Goal: Check status: Check status

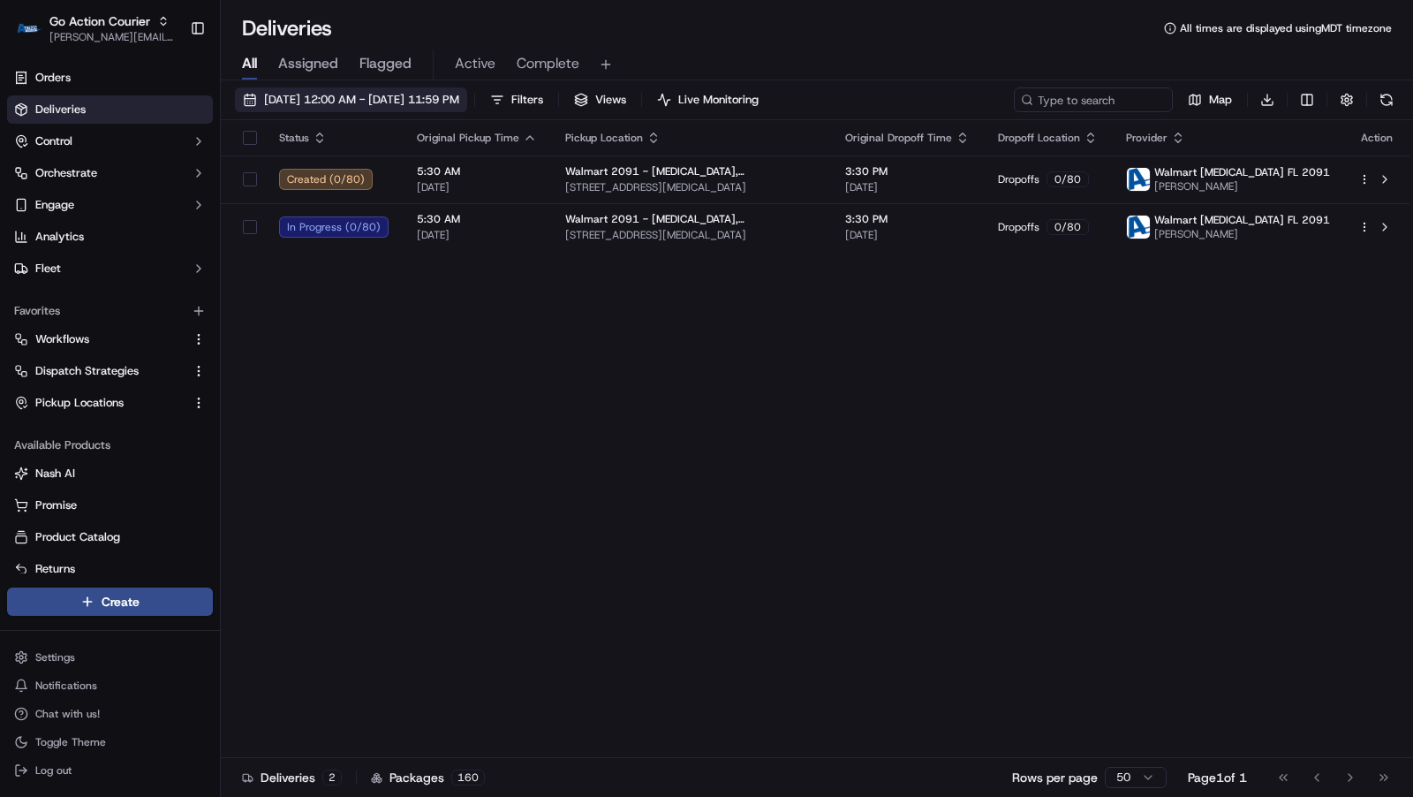
click at [459, 98] on span "[DATE] 12:00 AM - [DATE] 11:59 PM" at bounding box center [361, 100] width 195 height 16
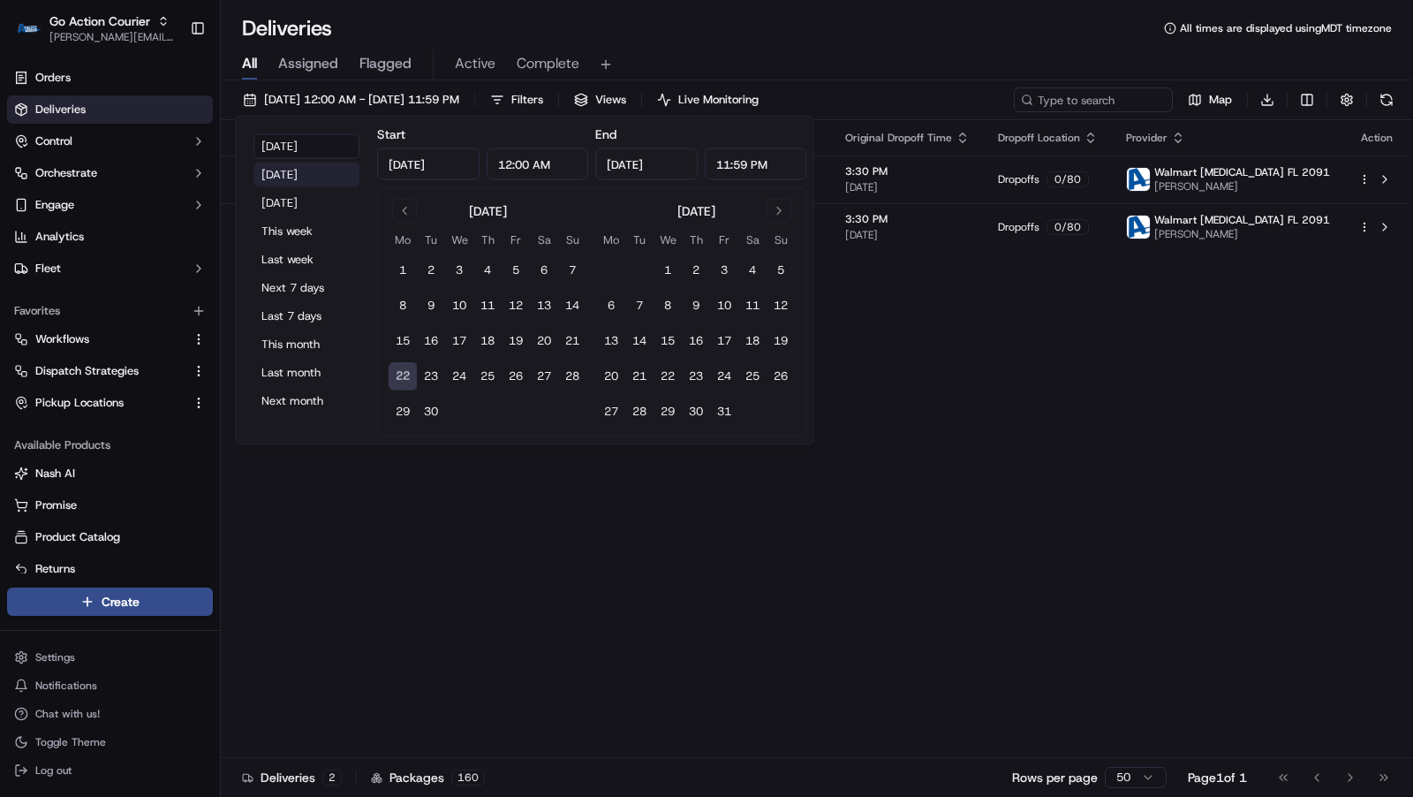
click at [292, 169] on button "[DATE]" at bounding box center [307, 175] width 106 height 25
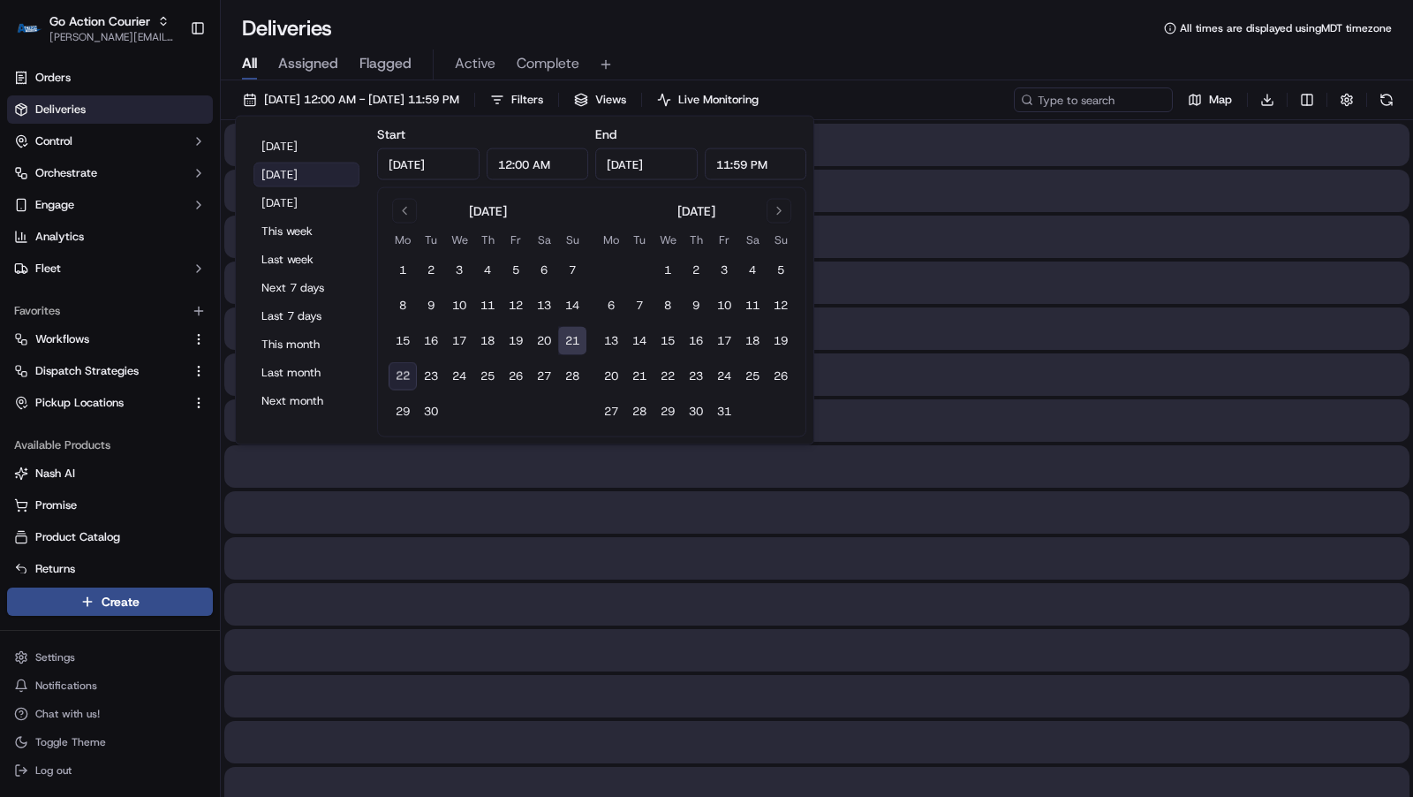
type input "[DATE]"
click at [64, 740] on span "Toggle Theme" at bounding box center [70, 742] width 71 height 14
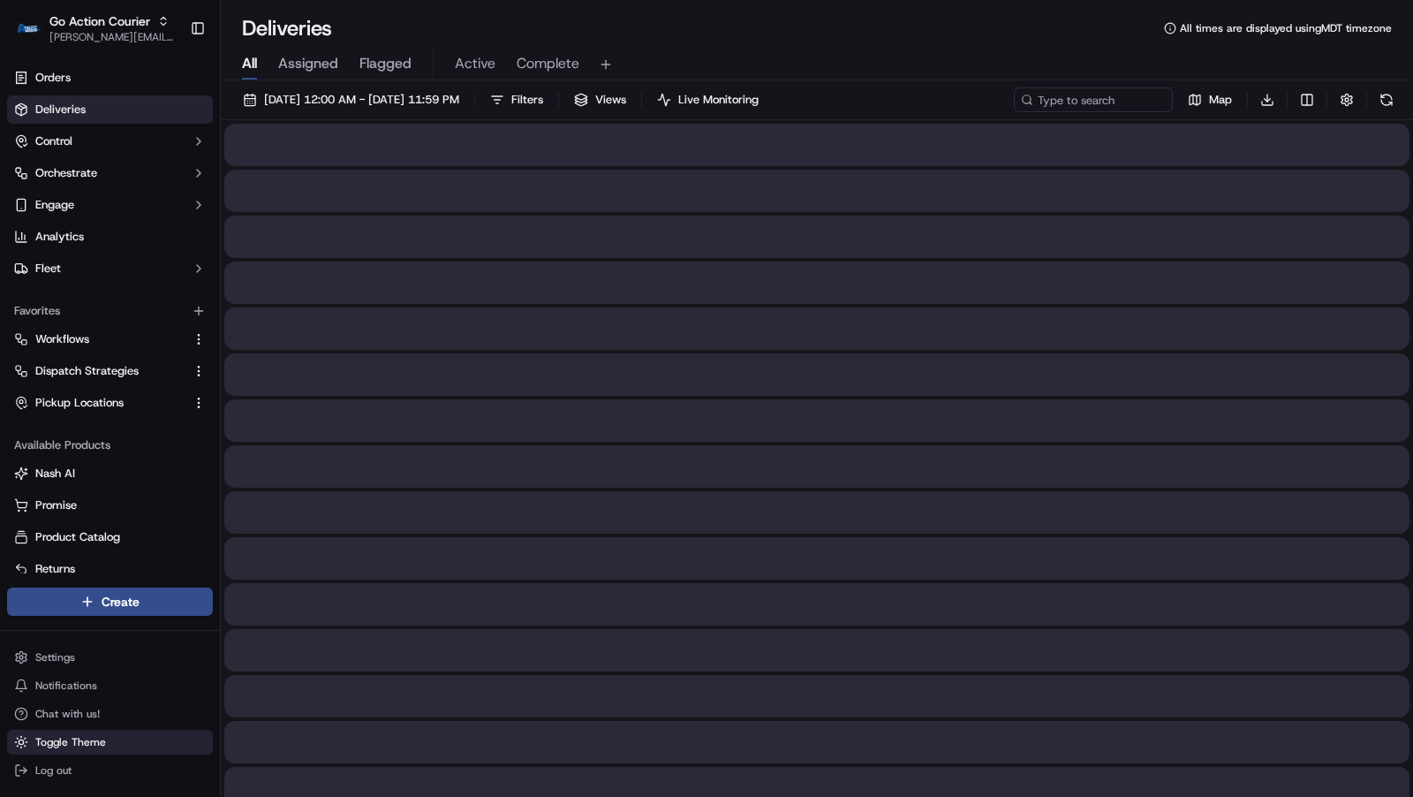
click at [64, 740] on span "Toggle Theme" at bounding box center [70, 742] width 71 height 14
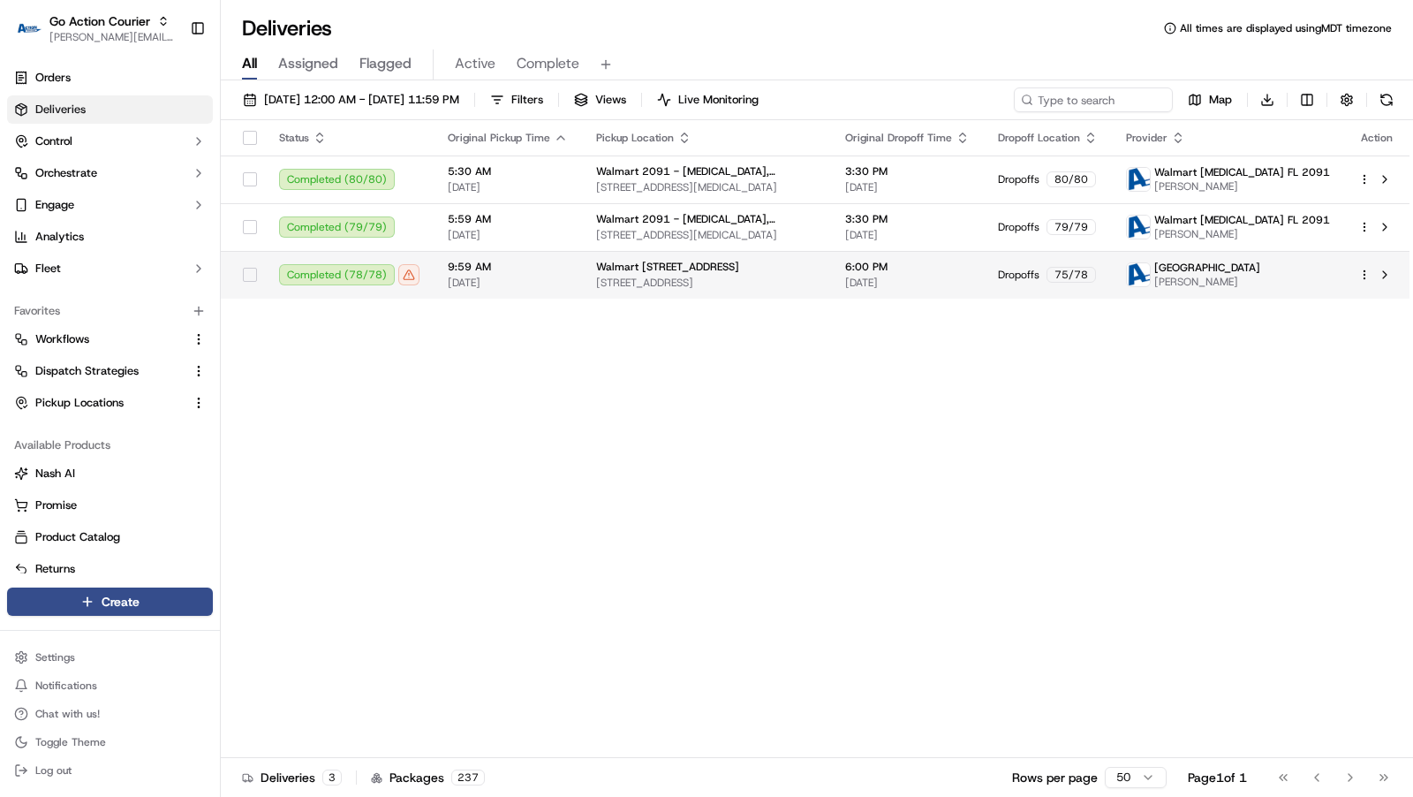
click at [770, 286] on span "[STREET_ADDRESS]" at bounding box center [706, 283] width 221 height 14
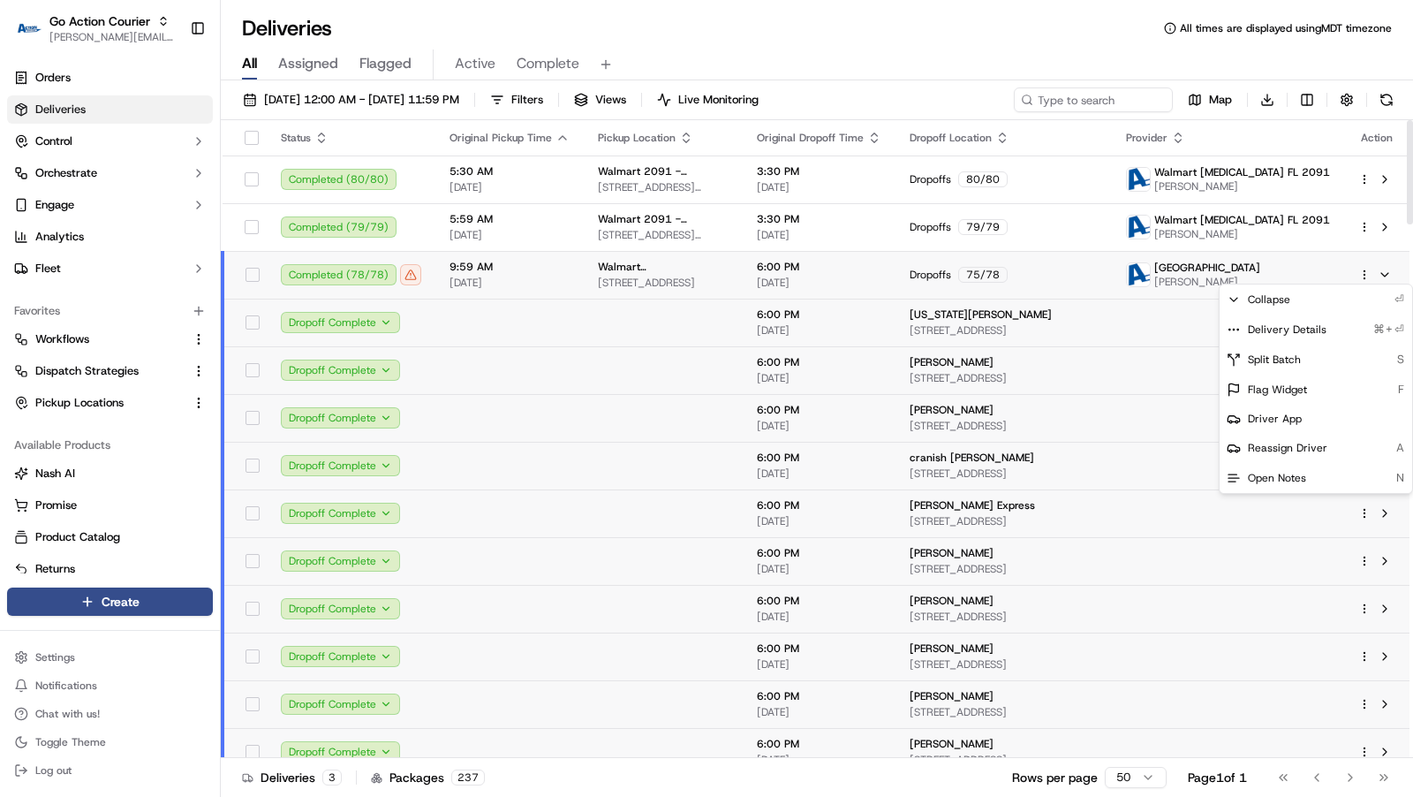
click at [1365, 276] on html "Go Action Courier [PERSON_NAME][EMAIL_ADDRESS][DOMAIN_NAME] Toggle Sidebar Orde…" at bounding box center [706, 398] width 1413 height 797
click at [1294, 332] on span "Delivery Details" at bounding box center [1287, 329] width 79 height 14
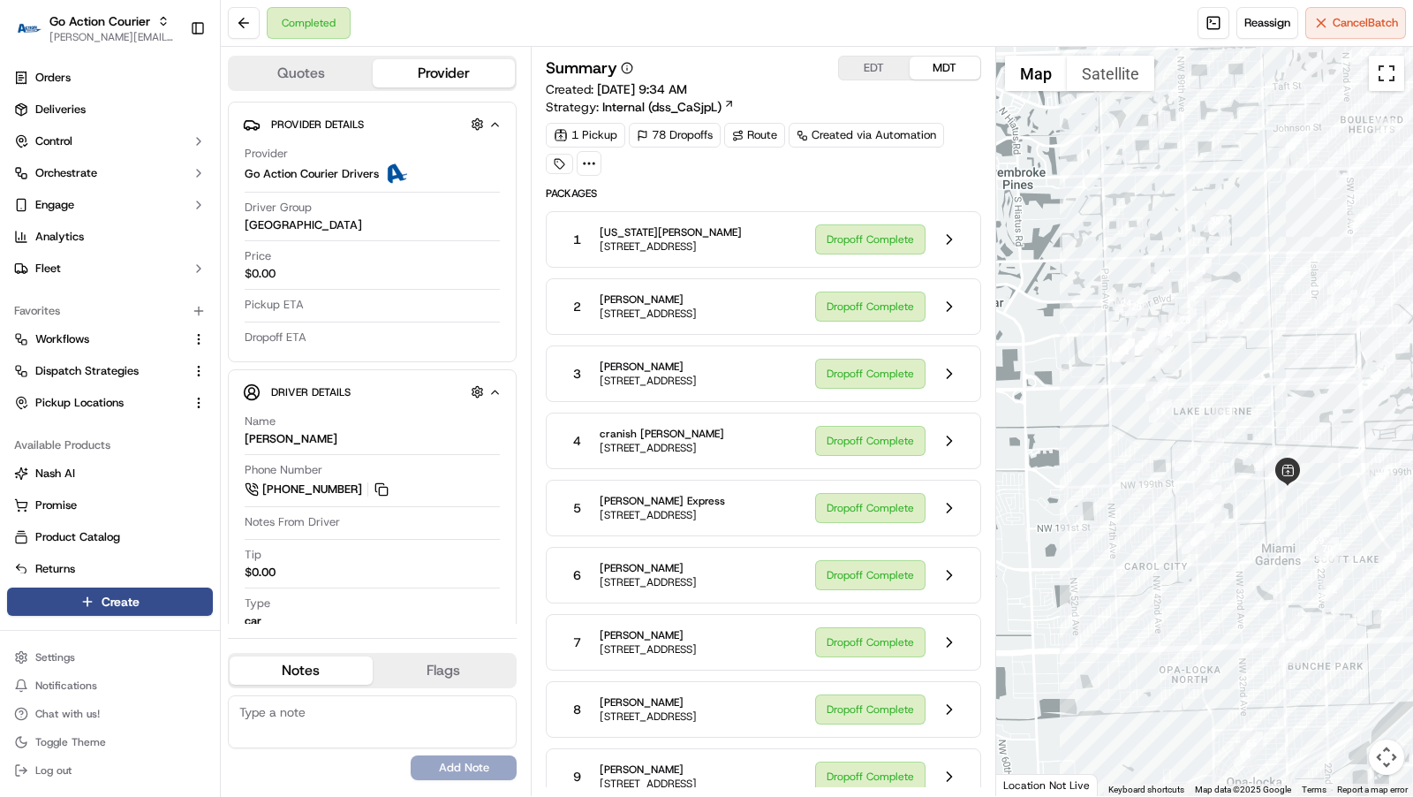
click at [1382, 87] on button "Toggle fullscreen view" at bounding box center [1386, 73] width 35 height 35
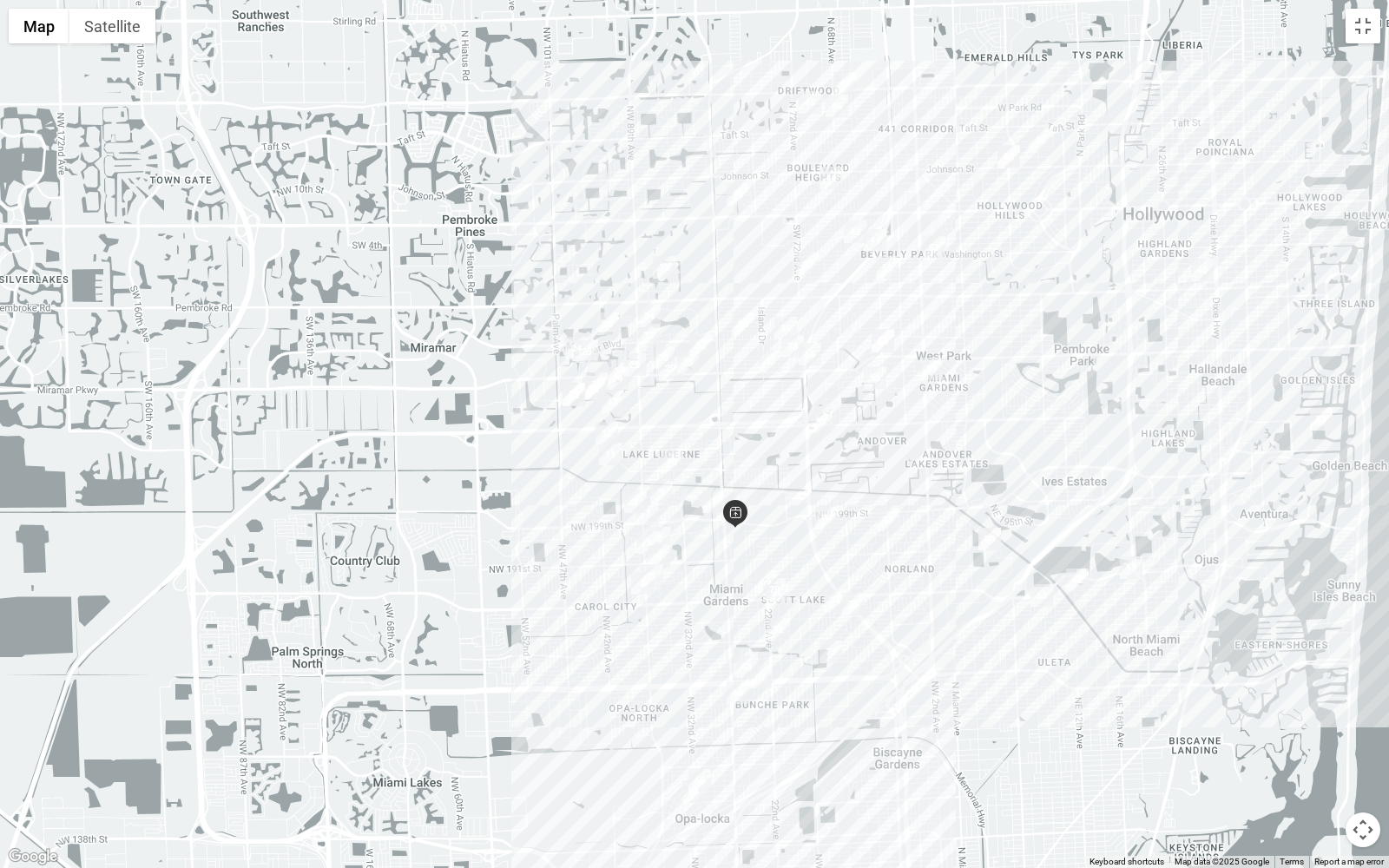
drag, startPoint x: 1230, startPoint y: 183, endPoint x: 1186, endPoint y: 213, distance: 53.3
click at [1186, 213] on div at bounding box center [694, 434] width 1389 height 868
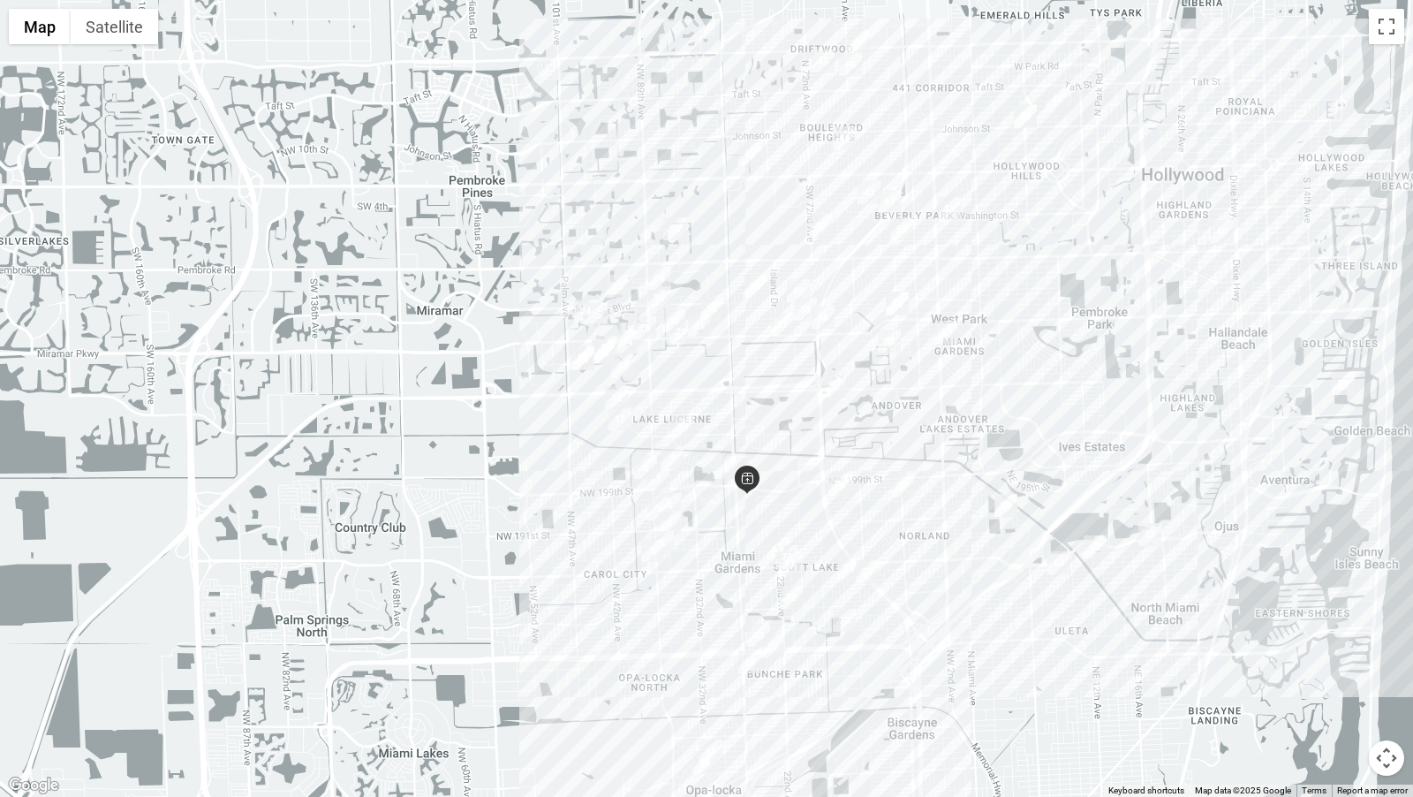
scroll to position [3832, 0]
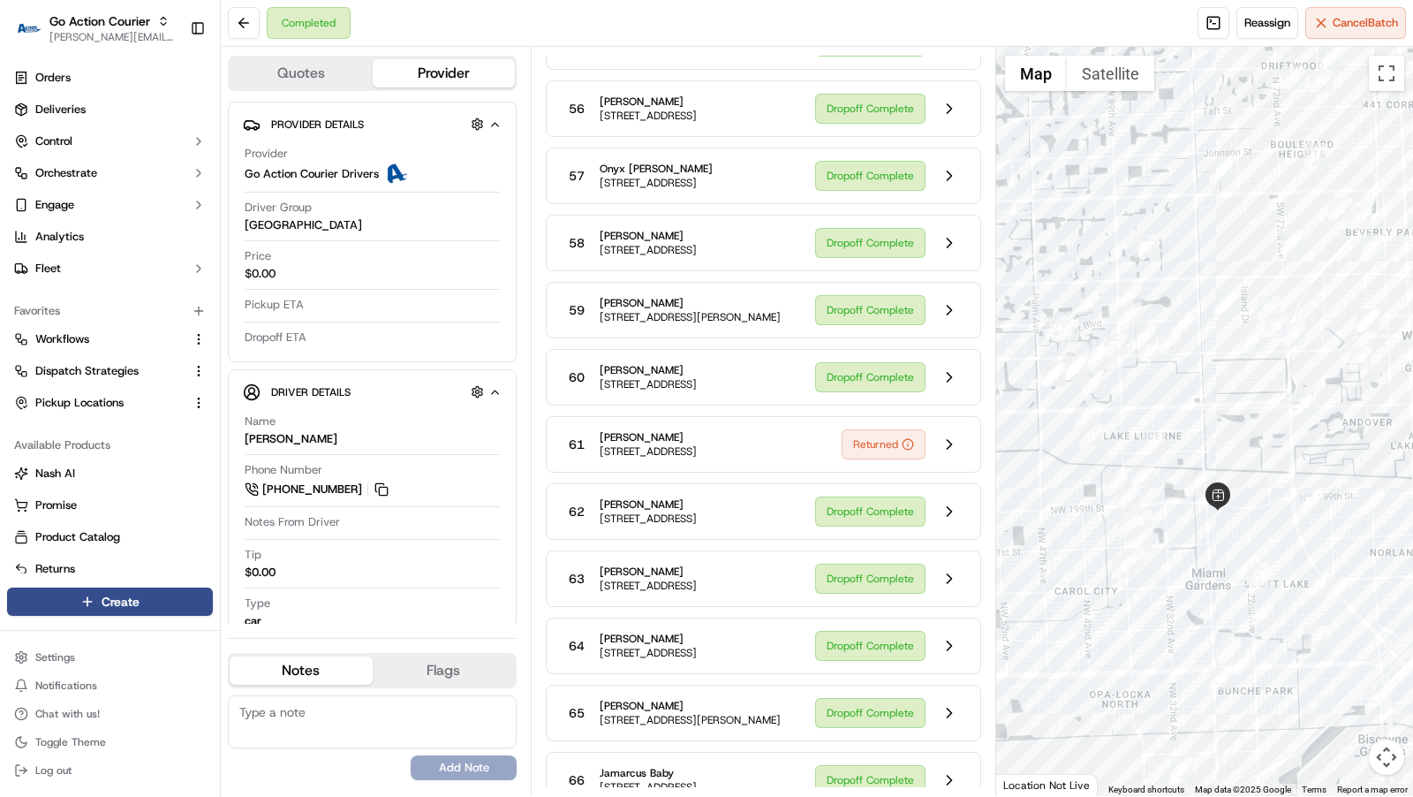
drag, startPoint x: 1076, startPoint y: 173, endPoint x: 1038, endPoint y: 165, distance: 38.8
click at [1038, 165] on div at bounding box center [1205, 421] width 418 height 749
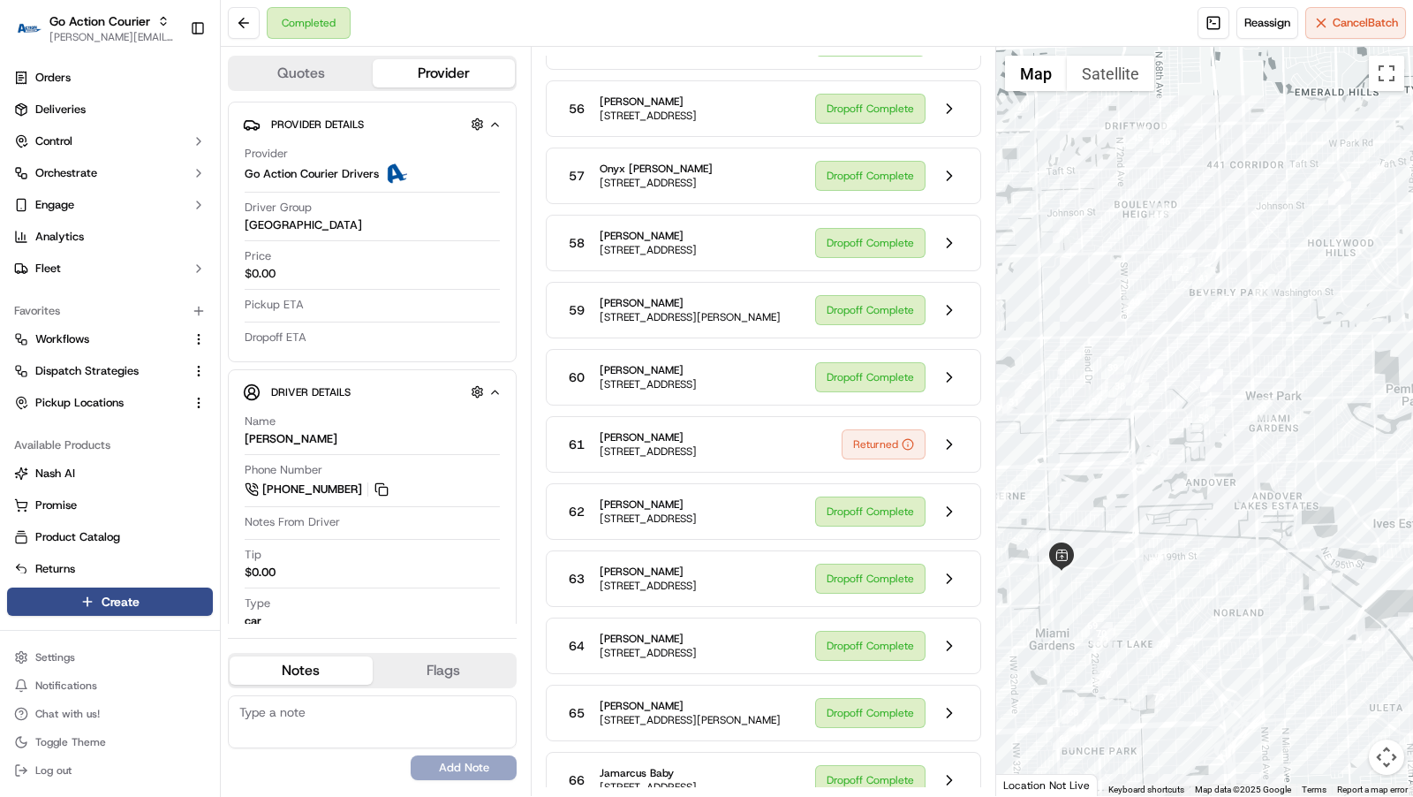
drag, startPoint x: 1362, startPoint y: 145, endPoint x: 1238, endPoint y: 214, distance: 142.3
click at [1238, 214] on div at bounding box center [1205, 421] width 418 height 749
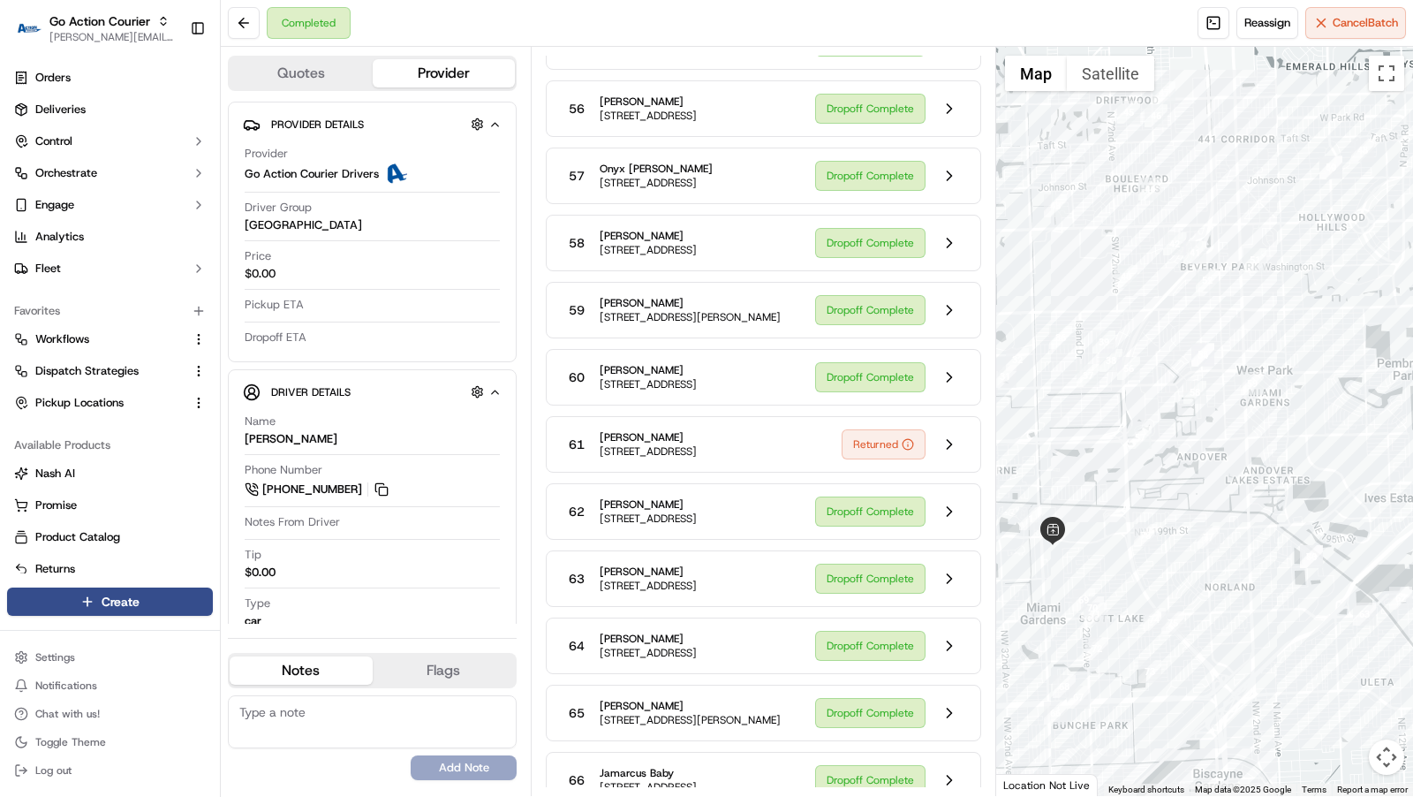
drag, startPoint x: 1292, startPoint y: 499, endPoint x: 1279, endPoint y: 461, distance: 40.2
click at [1279, 462] on div at bounding box center [1205, 421] width 418 height 749
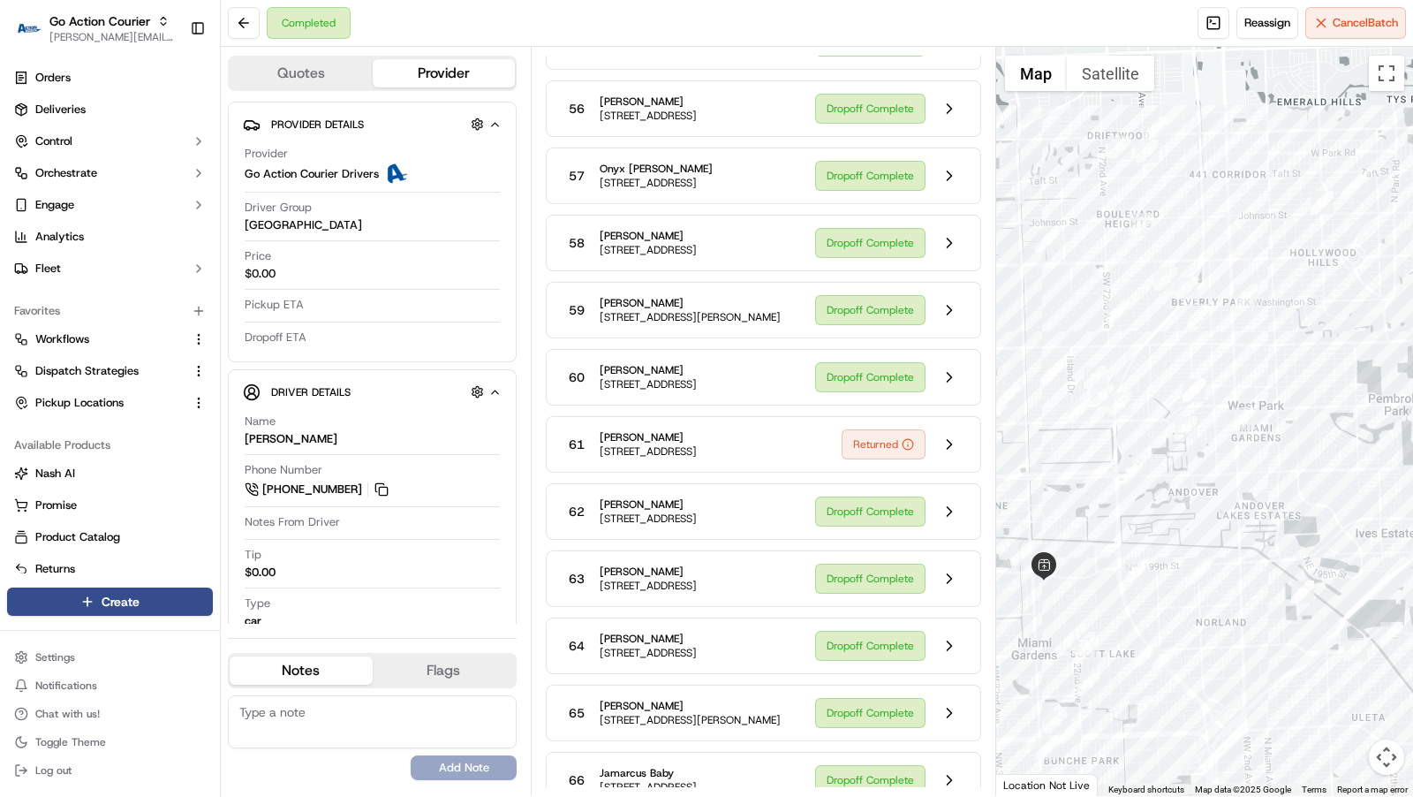
drag, startPoint x: 1342, startPoint y: 281, endPoint x: 1336, endPoint y: 328, distance: 47.2
click at [1336, 328] on div at bounding box center [1205, 421] width 418 height 749
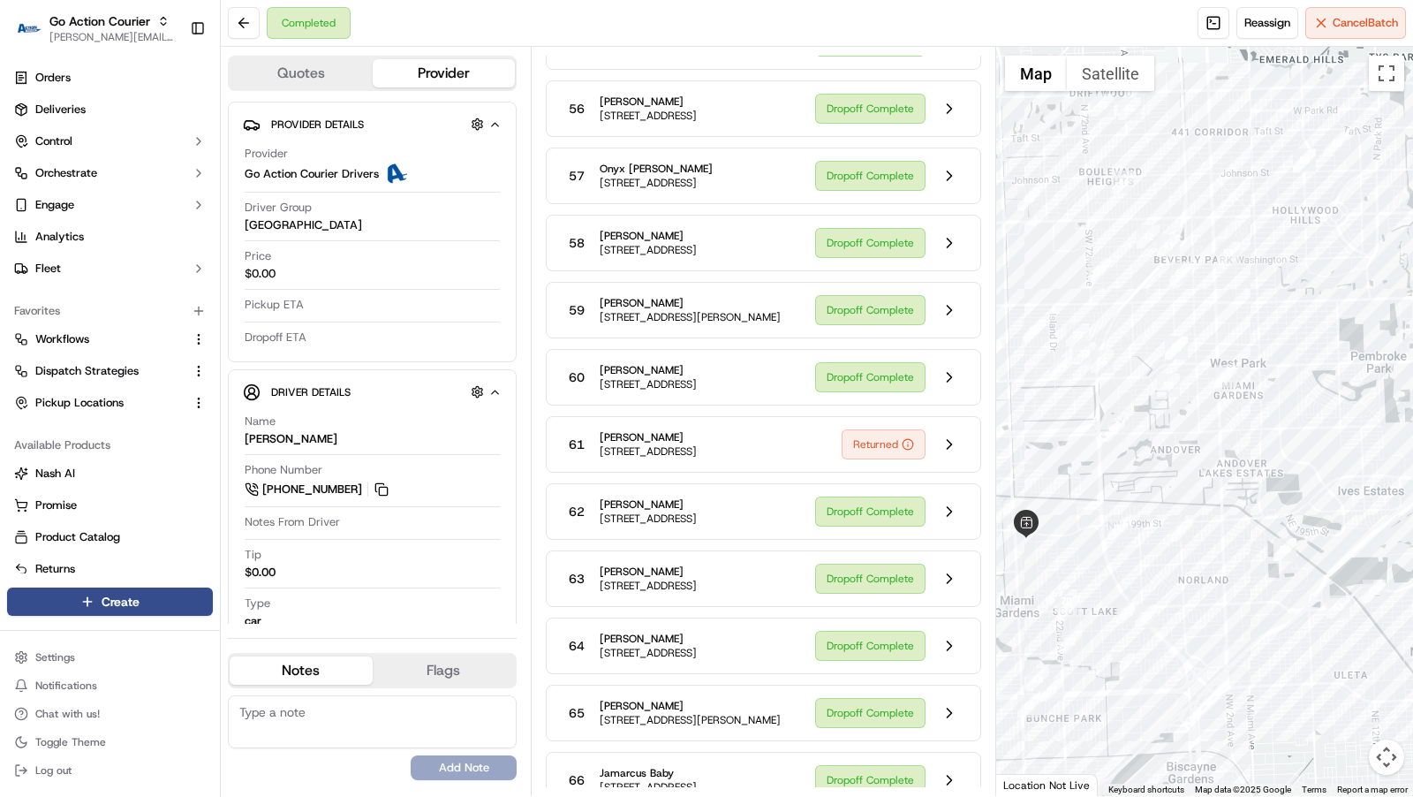
drag, startPoint x: 1236, startPoint y: 243, endPoint x: 1215, endPoint y: 194, distance: 53.0
click at [1215, 194] on div at bounding box center [1205, 421] width 418 height 749
drag, startPoint x: 1301, startPoint y: 267, endPoint x: 1276, endPoint y: 267, distance: 25.6
click at [1276, 267] on div at bounding box center [1205, 421] width 418 height 749
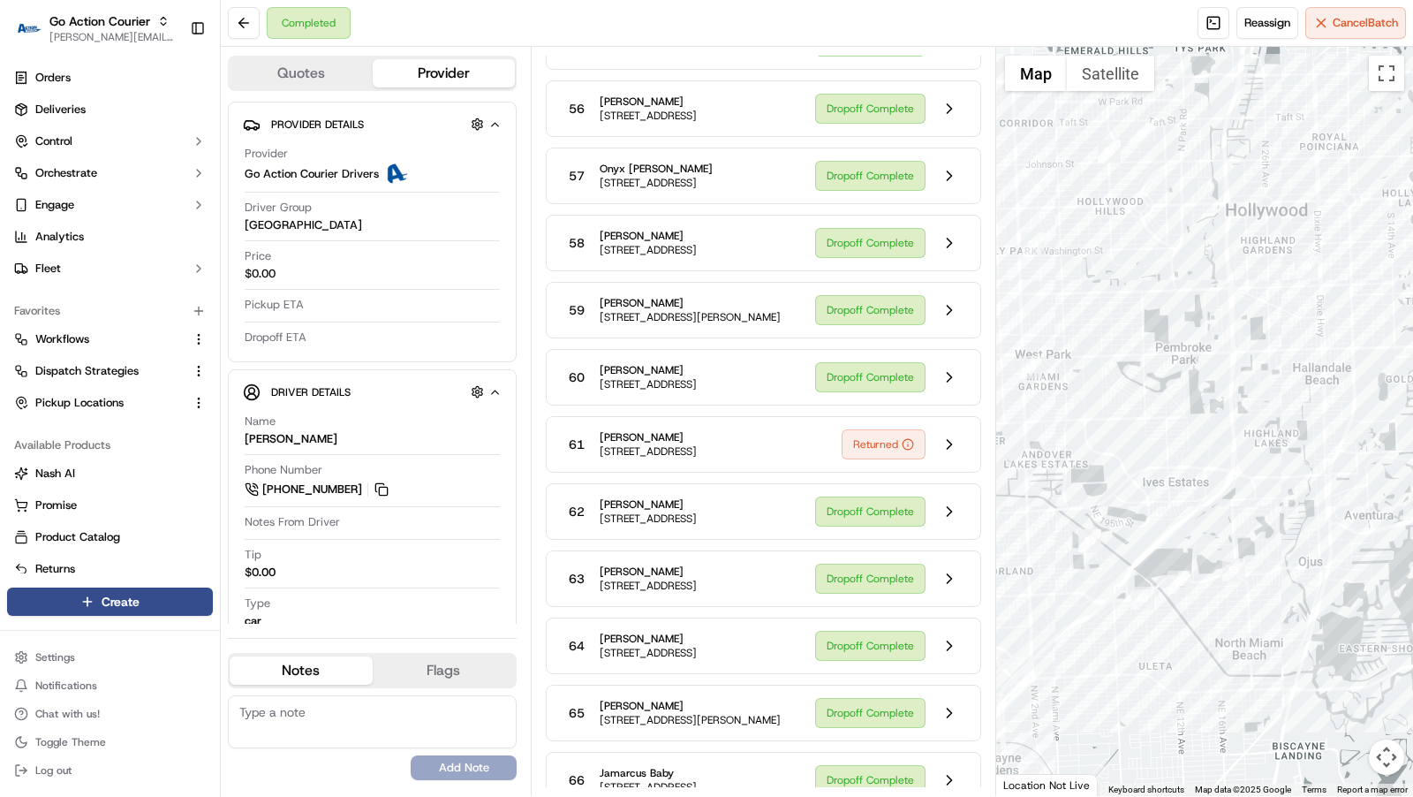
drag, startPoint x: 1231, startPoint y: 420, endPoint x: 1063, endPoint y: 414, distance: 168.8
click at [1063, 414] on div at bounding box center [1205, 421] width 418 height 749
drag, startPoint x: 1154, startPoint y: 432, endPoint x: 1134, endPoint y: 378, distance: 57.3
click at [1135, 385] on div at bounding box center [1205, 421] width 418 height 749
